Goal: Task Accomplishment & Management: Use online tool/utility

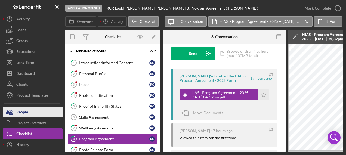
scroll to position [30, 0]
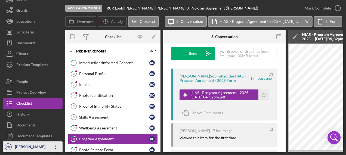
click at [46, 145] on div "[PERSON_NAME]" at bounding box center [31, 147] width 35 height 12
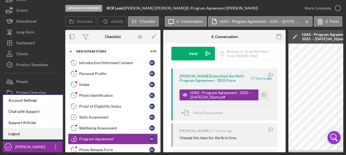
click at [28, 137] on link "Logout" at bounding box center [33, 133] width 60 height 11
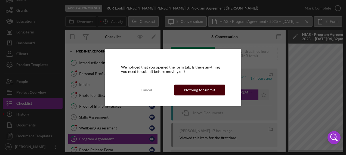
click at [198, 91] on div "Nothing to Submit" at bounding box center [199, 90] width 31 height 11
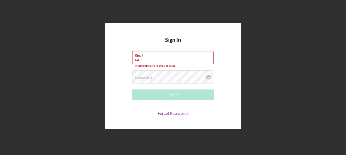
type input "[PERSON_NAME][EMAIL_ADDRESS][PERSON_NAME][DOMAIN_NAME]"
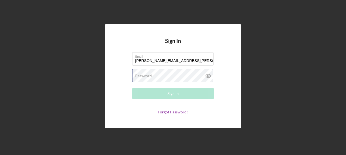
click at [157, 74] on div "Password Required" at bounding box center [173, 76] width 82 height 14
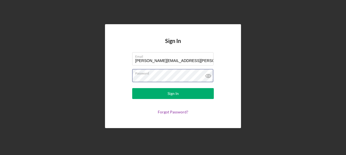
click at [132, 88] on button "Sign In" at bounding box center [173, 93] width 82 height 11
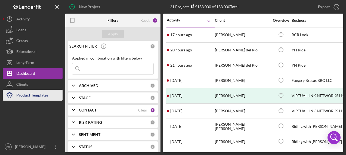
click at [37, 97] on div "Product Templates" at bounding box center [32, 96] width 32 height 12
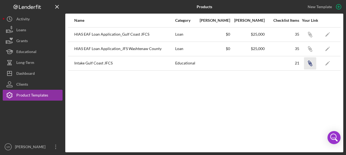
click at [309, 63] on icon "button" at bounding box center [310, 64] width 3 height 3
